Goal: Information Seeking & Learning: Check status

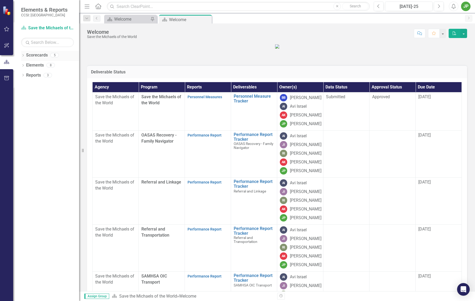
click at [30, 57] on link "Scorecards" at bounding box center [37, 55] width 22 height 6
click at [44, 57] on link "Scorecards" at bounding box center [37, 55] width 22 height 6
click at [59, 57] on div "Scorecards 5" at bounding box center [52, 56] width 53 height 10
click at [50, 54] on div "Scorecards 5" at bounding box center [52, 56] width 53 height 10
click at [24, 55] on icon "Dropdown" at bounding box center [23, 55] width 4 height 3
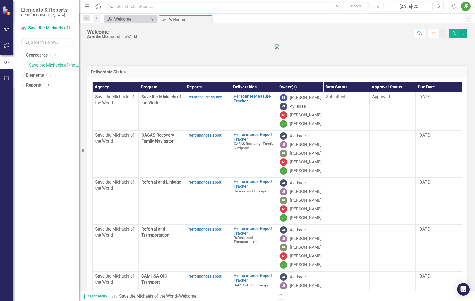
click at [38, 65] on link "Save the Michaels of the World" at bounding box center [54, 65] width 50 height 6
click at [28, 65] on div "Dropdown Save the Michaels of the World" at bounding box center [51, 65] width 55 height 9
click at [25, 66] on icon "Dropdown" at bounding box center [26, 64] width 4 height 3
drag, startPoint x: 61, startPoint y: 93, endPoint x: 65, endPoint y: 94, distance: 4.5
click at [61, 93] on link "Referral and Transportation" at bounding box center [56, 95] width 45 height 6
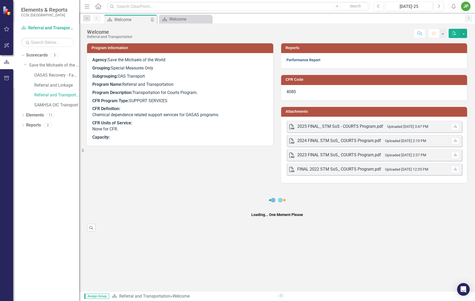
click at [312, 61] on link "Performance Report" at bounding box center [303, 60] width 34 height 4
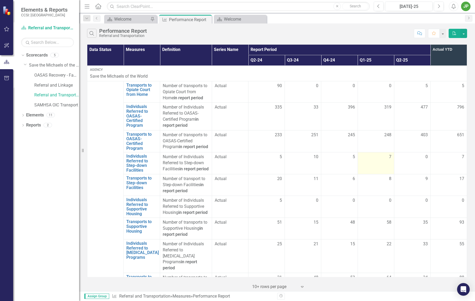
scroll to position [56, 0]
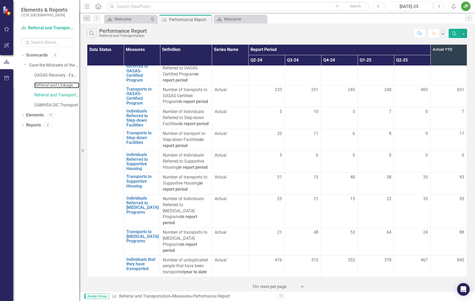
drag, startPoint x: 53, startPoint y: 85, endPoint x: 55, endPoint y: 80, distance: 5.3
click at [53, 85] on link "Referral and Linkage" at bounding box center [56, 85] width 45 height 6
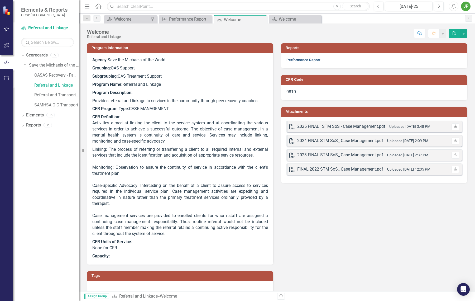
click at [309, 61] on link "Performance Report" at bounding box center [303, 60] width 34 height 4
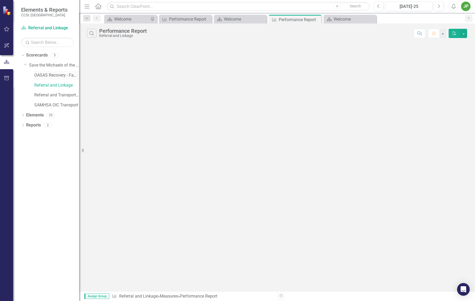
click at [56, 76] on link "OASAS Recovery - Family Navigator" at bounding box center [56, 75] width 45 height 6
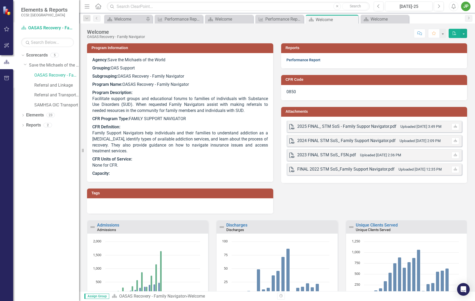
click at [316, 61] on link "Performance Report" at bounding box center [303, 60] width 34 height 4
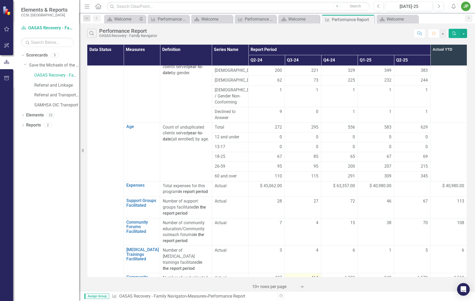
scroll to position [283, 0]
drag, startPoint x: 296, startPoint y: 174, endPoint x: 328, endPoint y: 173, distance: 32.2
click at [297, 182] on div at bounding box center [302, 185] width 31 height 6
click at [143, 182] on link "Expenses" at bounding box center [141, 184] width 31 height 5
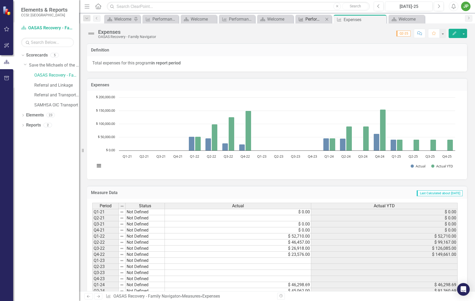
click at [313, 22] on div "Performance Report" at bounding box center [314, 19] width 18 height 7
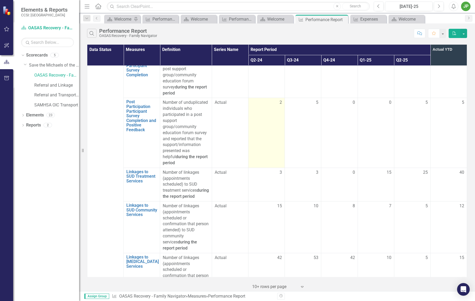
scroll to position [481, 0]
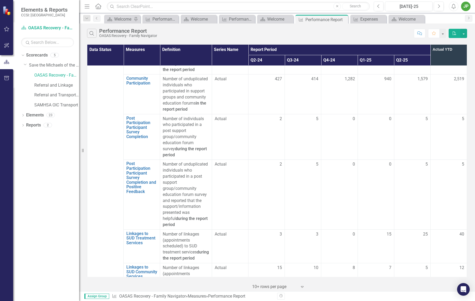
drag, startPoint x: 343, startPoint y: 20, endPoint x: 277, endPoint y: 21, distance: 66.4
click at [0, 0] on icon at bounding box center [0, 0] width 0 height 0
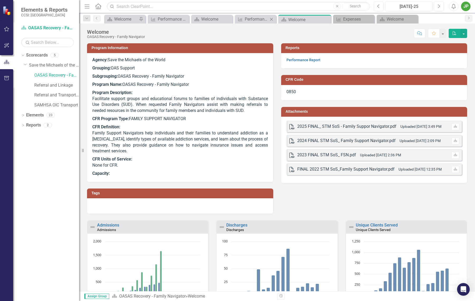
click at [277, 21] on span "Measure Performance Report Close" at bounding box center [256, 19] width 44 height 8
click at [260, 19] on div "Performance Report" at bounding box center [256, 19] width 23 height 7
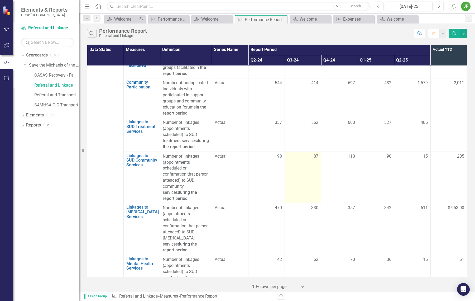
scroll to position [585, 0]
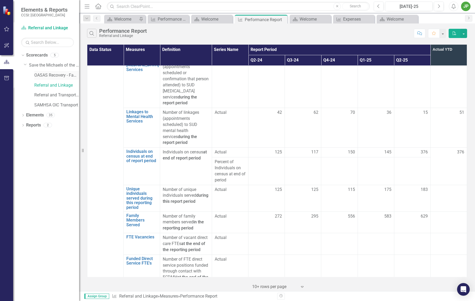
drag, startPoint x: 69, startPoint y: 76, endPoint x: 57, endPoint y: 72, distance: 12.4
click at [69, 76] on link "OASAS Recovery - Family Navigator" at bounding box center [56, 75] width 45 height 6
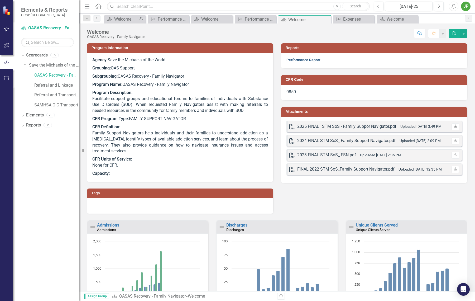
click at [306, 60] on link "Performance Report" at bounding box center [303, 60] width 34 height 4
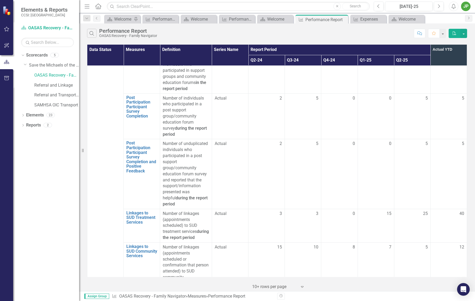
scroll to position [580, 0]
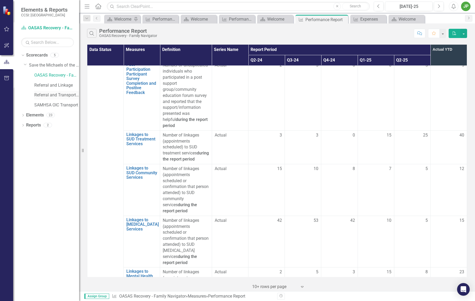
click at [65, 94] on link "Referral and Transportation" at bounding box center [56, 95] width 45 height 6
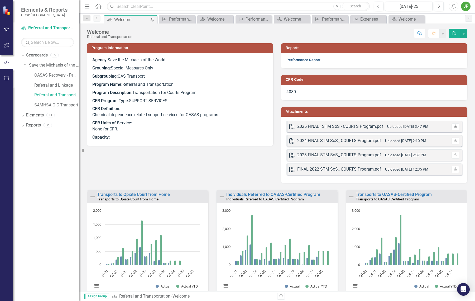
click at [313, 62] on link "Performance Report" at bounding box center [303, 60] width 34 height 4
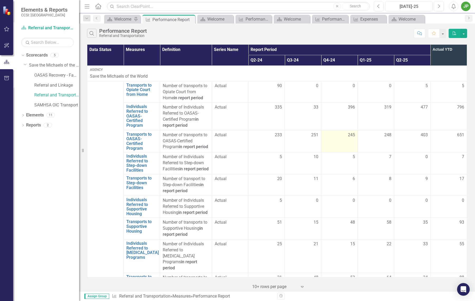
scroll to position [56, 0]
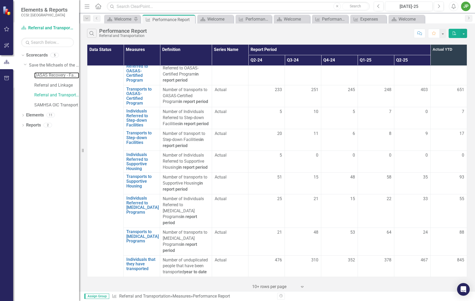
drag, startPoint x: 67, startPoint y: 78, endPoint x: 61, endPoint y: 90, distance: 14.6
click at [67, 78] on link "OASAS Recovery - Family Navigator" at bounding box center [56, 75] width 45 height 6
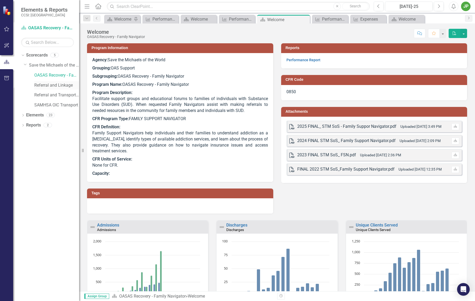
click at [62, 87] on link "Referral and Linkage" at bounding box center [56, 85] width 45 height 6
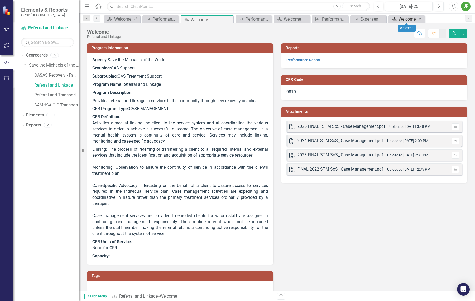
click at [416, 19] on div "Welcome" at bounding box center [407, 19] width 18 height 7
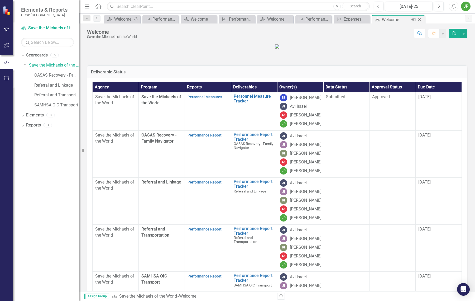
click at [421, 19] on icon "Close" at bounding box center [419, 19] width 5 height 4
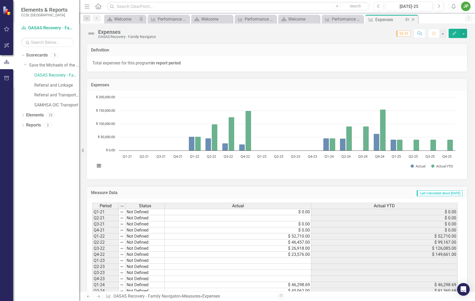
click at [413, 20] on icon "Close" at bounding box center [412, 19] width 5 height 4
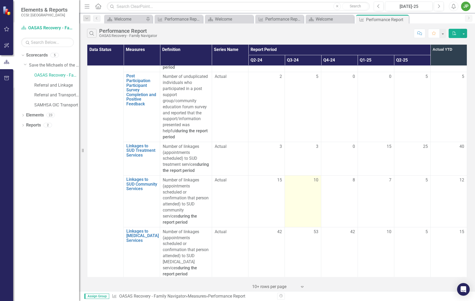
scroll to position [580, 0]
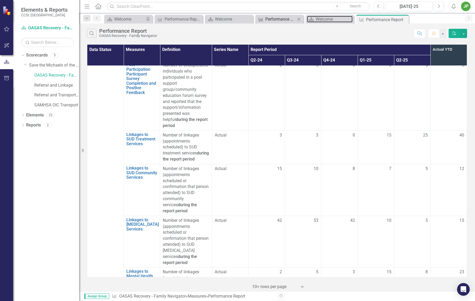
drag, startPoint x: 335, startPoint y: 20, endPoint x: 279, endPoint y: 19, distance: 55.9
click at [335, 20] on div "Welcome" at bounding box center [334, 19] width 37 height 7
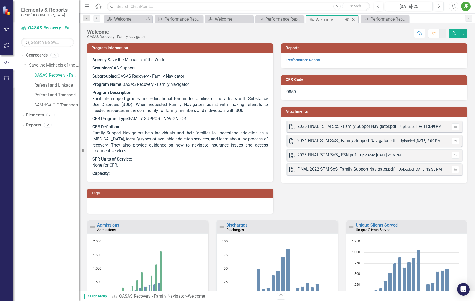
click at [353, 20] on icon at bounding box center [353, 19] width 3 height 3
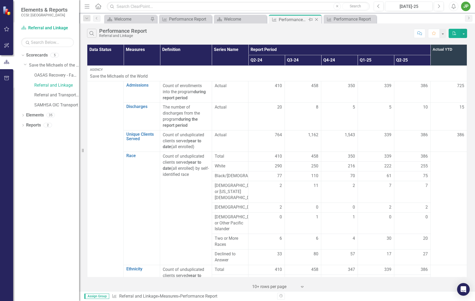
click at [283, 19] on div "Performance Report" at bounding box center [293, 19] width 28 height 7
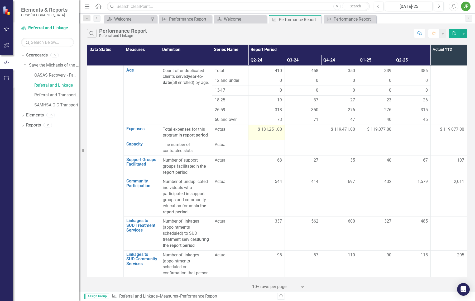
scroll to position [345, 0]
